Goal: Entertainment & Leisure: Browse casually

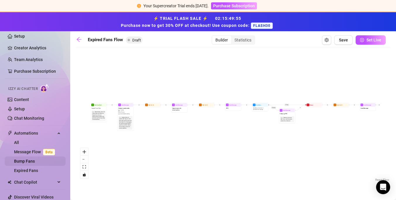
click at [29, 159] on link "Bump Fans" at bounding box center [24, 161] width 21 height 5
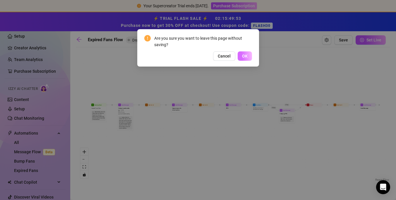
click at [249, 56] on button "OK" at bounding box center [245, 55] width 14 height 9
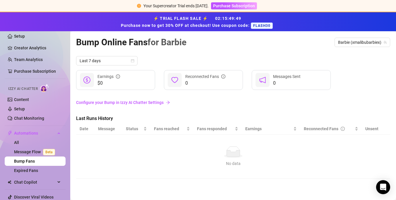
click at [35, 162] on link "Bump Fans" at bounding box center [24, 161] width 21 height 5
click at [20, 94] on div "Izzy AI Chatter" at bounding box center [35, 88] width 62 height 13
click at [21, 118] on link "Chat Monitoring" at bounding box center [29, 118] width 30 height 5
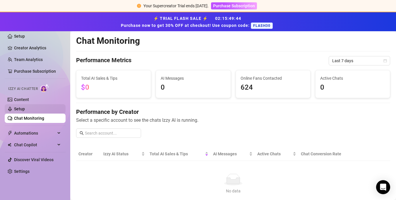
click at [20, 108] on link "Setup" at bounding box center [19, 109] width 11 height 5
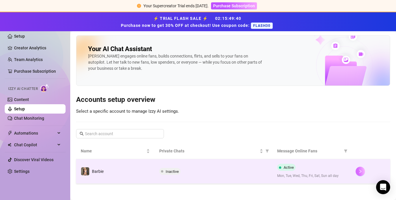
click at [356, 172] on button "button" at bounding box center [359, 171] width 9 height 9
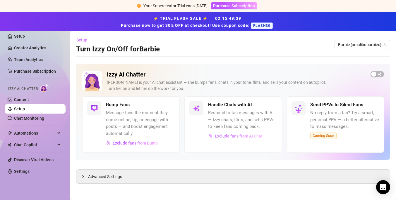
scroll to position [1, 0]
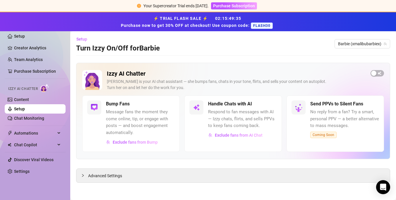
click at [143, 116] on span "Message fans the moment they come online, tip, or engage with posts — and boost…" at bounding box center [140, 122] width 69 height 27
click at [109, 178] on span "Advanced Settings" at bounding box center [105, 176] width 34 height 6
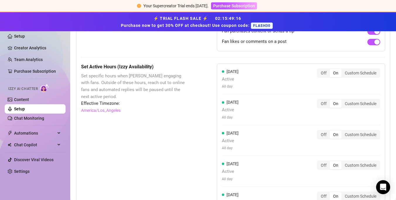
scroll to position [473, 0]
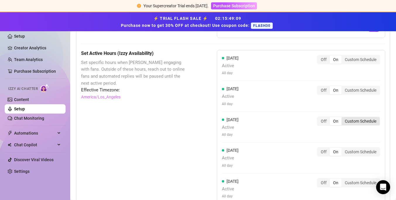
click at [367, 121] on div "Custom Schedule" at bounding box center [360, 121] width 38 height 8
click at [343, 118] on input "Custom Schedule" at bounding box center [343, 118] width 0 height 0
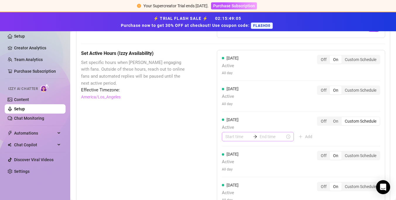
click at [255, 137] on div at bounding box center [255, 137] width 9 height 4
click at [229, 106] on div "06" at bounding box center [230, 106] width 14 height 8
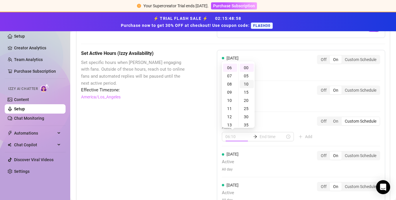
click at [247, 83] on div "10" at bounding box center [247, 84] width 14 height 8
type input "06:10"
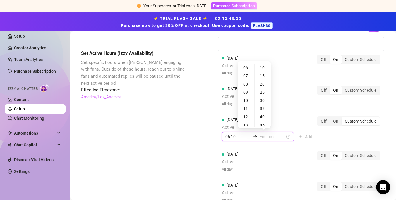
click at [267, 138] on input at bounding box center [271, 137] width 25 height 6
type input "06:35"
click at [244, 100] on div "10" at bounding box center [246, 101] width 14 height 8
click at [262, 99] on div "30" at bounding box center [263, 101] width 14 height 8
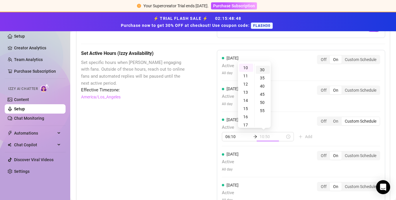
scroll to position [49, 0]
type input "10:30"
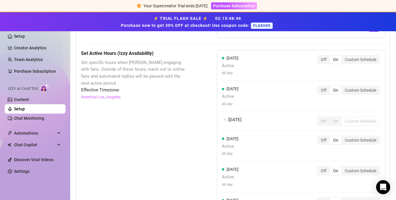
click at [295, 159] on div "[DATE] Active All day Off On Custom Schedule" at bounding box center [301, 149] width 158 height 26
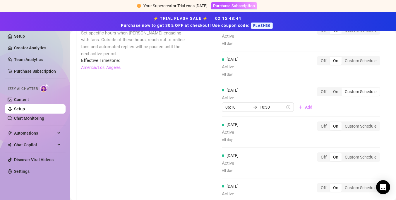
scroll to position [503, 0]
click at [359, 125] on div "Custom Schedule" at bounding box center [360, 126] width 38 height 8
click at [343, 123] on input "Custom Schedule" at bounding box center [343, 123] width 0 height 0
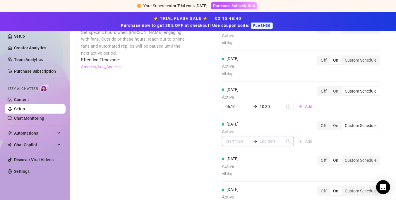
click at [237, 141] on input at bounding box center [237, 141] width 25 height 6
click at [231, 109] on div "08" at bounding box center [230, 108] width 14 height 8
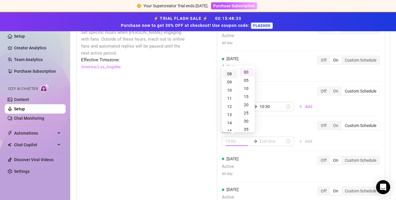
scroll to position [66, 0]
click at [248, 121] on div "30" at bounding box center [247, 121] width 14 height 8
type input "08:30"
click at [267, 142] on input at bounding box center [271, 141] width 25 height 6
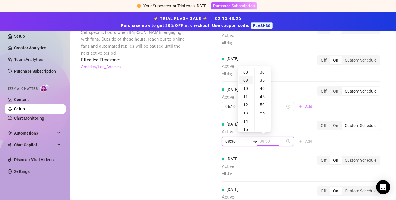
type input "08:45"
click at [243, 89] on div "10" at bounding box center [246, 89] width 14 height 8
type input "10:30"
click at [262, 71] on div "30" at bounding box center [263, 72] width 14 height 8
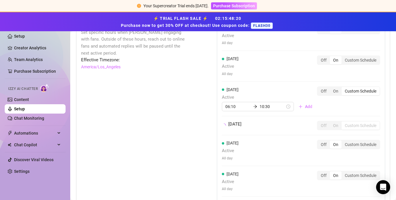
click at [351, 128] on div "Custom Schedule" at bounding box center [360, 126] width 38 height 8
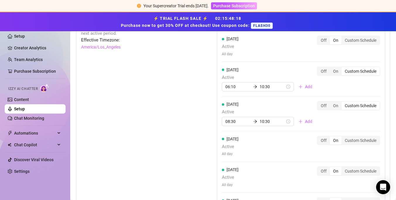
scroll to position [524, 0]
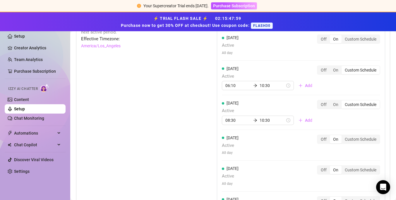
click at [22, 177] on ul "Setup Creator Analytics Team Analytics Purchase Subscription Izzy AI Chatter Co…" at bounding box center [35, 103] width 61 height 149
click at [22, 173] on link "Settings" at bounding box center [22, 171] width 16 height 5
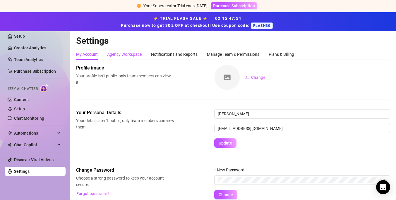
click at [124, 53] on div "Agency Workspace" at bounding box center [124, 54] width 35 height 6
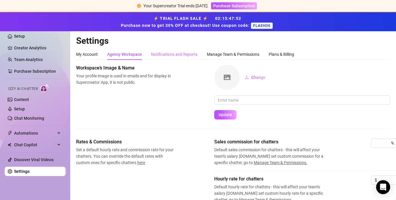
click at [155, 51] on div "Notifications and Reports" at bounding box center [174, 54] width 47 height 11
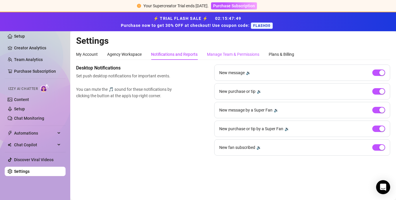
click at [219, 54] on div "Manage Team & Permissions" at bounding box center [233, 54] width 52 height 6
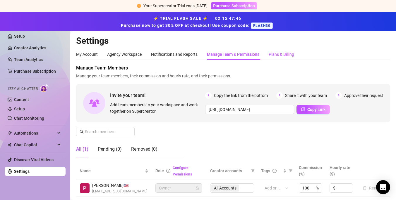
click at [286, 55] on div "Plans & Billing" at bounding box center [281, 54] width 25 height 6
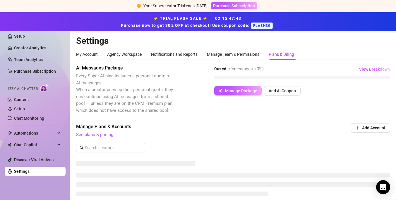
scroll to position [25, 0]
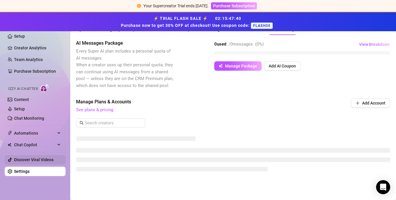
click at [39, 158] on link "Discover Viral Videos" at bounding box center [33, 160] width 39 height 5
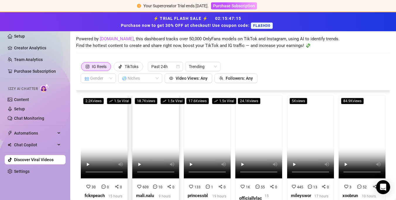
click at [161, 122] on video at bounding box center [155, 136] width 47 height 83
click at [221, 126] on video at bounding box center [207, 136] width 47 height 83
click at [310, 143] on video at bounding box center [310, 136] width 47 height 83
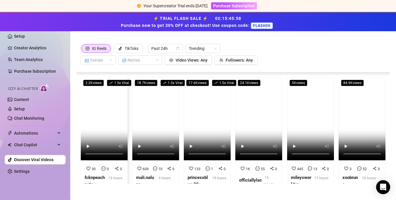
scroll to position [44, 0]
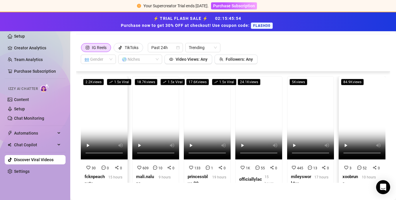
click at [366, 117] on video at bounding box center [361, 117] width 47 height 83
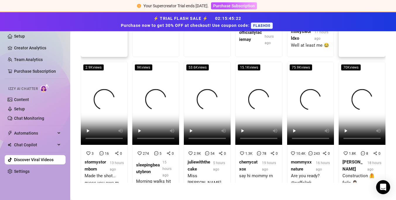
scroll to position [99, 0]
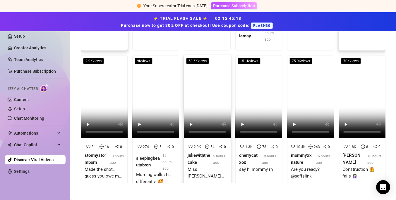
click at [200, 153] on strong "juliewiththecake" at bounding box center [199, 159] width 23 height 12
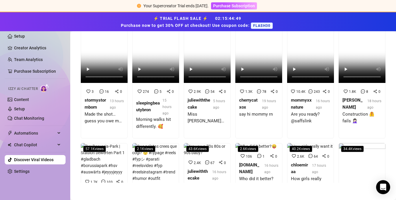
scroll to position [157, 0]
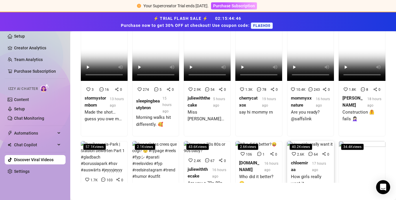
click at [322, 174] on div "How girls really want it" at bounding box center [310, 181] width 39 height 14
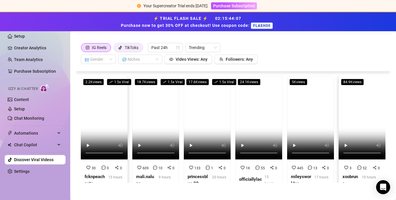
click at [128, 47] on div "TikToks" at bounding box center [132, 47] width 14 height 9
click at [115, 49] on input "TikToks" at bounding box center [115, 49] width 0 height 0
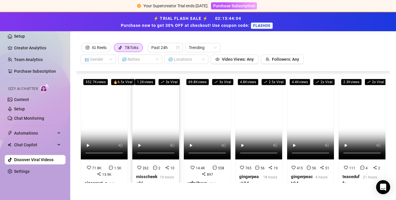
click at [153, 114] on video at bounding box center [155, 117] width 47 height 83
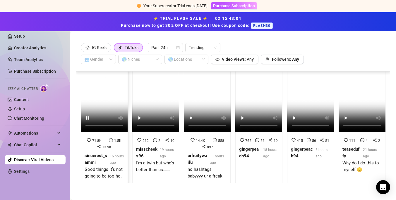
scroll to position [28, 0]
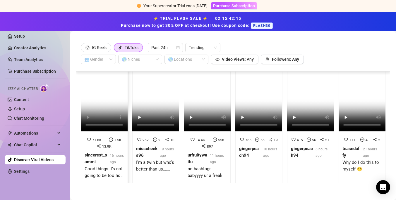
click at [94, 155] on strong "sincerest_sammi" at bounding box center [96, 159] width 23 height 12
